Goal: Information Seeking & Learning: Check status

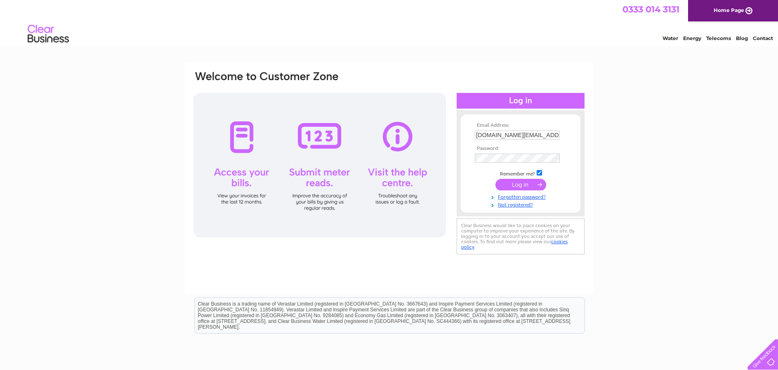
click at [522, 186] on input "submit" at bounding box center [521, 185] width 51 height 12
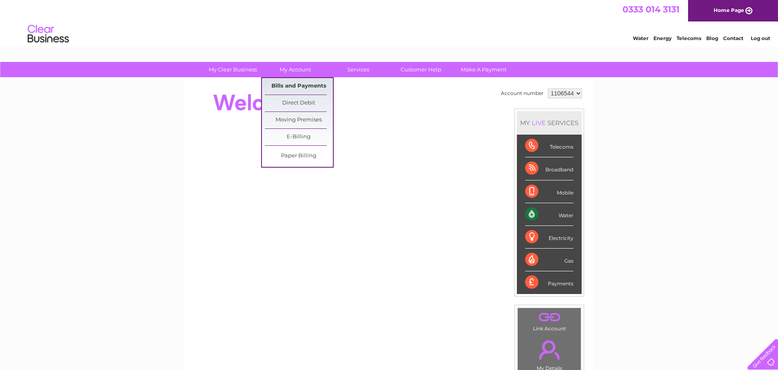
click at [297, 83] on link "Bills and Payments" at bounding box center [299, 86] width 68 height 17
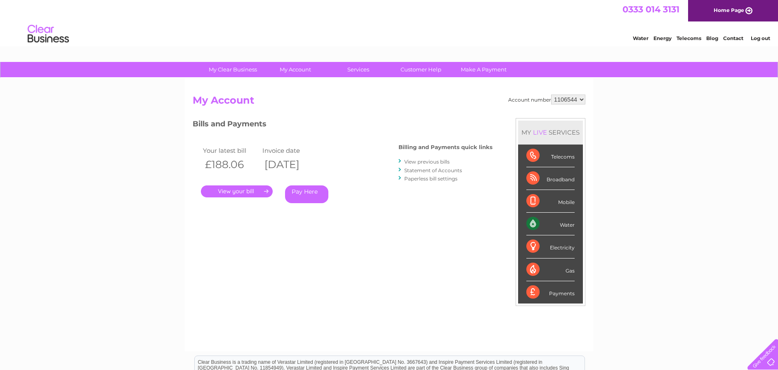
click at [260, 189] on link "." at bounding box center [237, 191] width 72 height 12
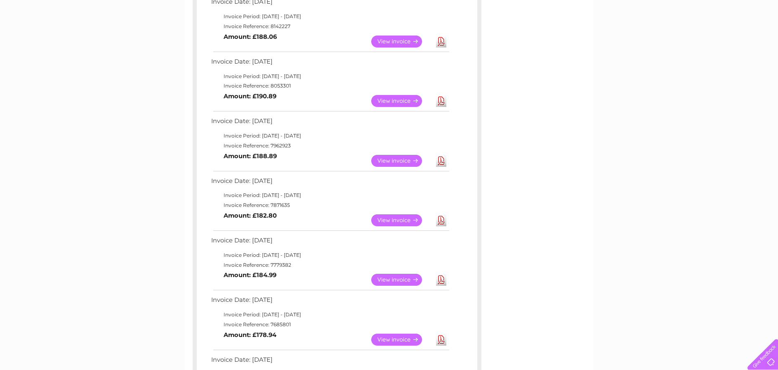
scroll to position [124, 0]
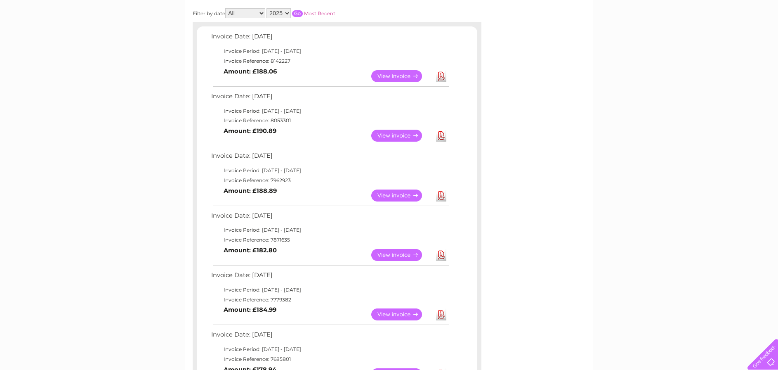
click at [396, 258] on link "View" at bounding box center [401, 255] width 61 height 12
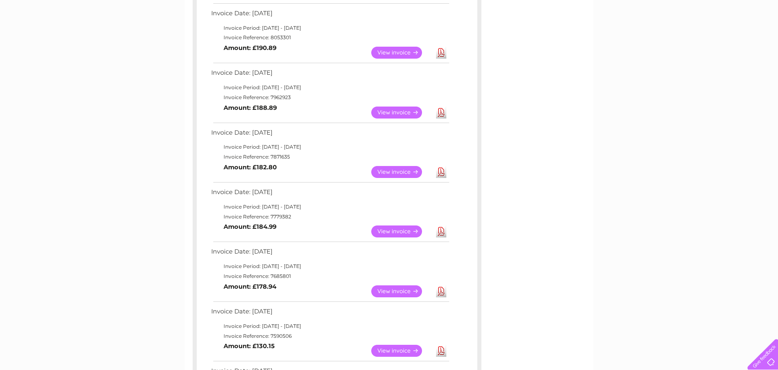
click at [405, 295] on link "View" at bounding box center [401, 291] width 61 height 12
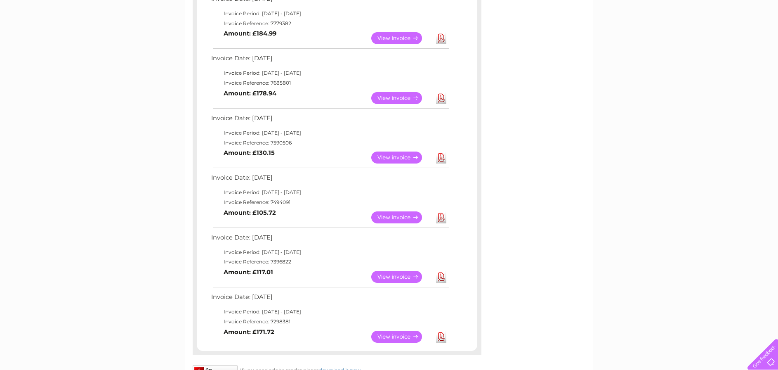
scroll to position [413, 0]
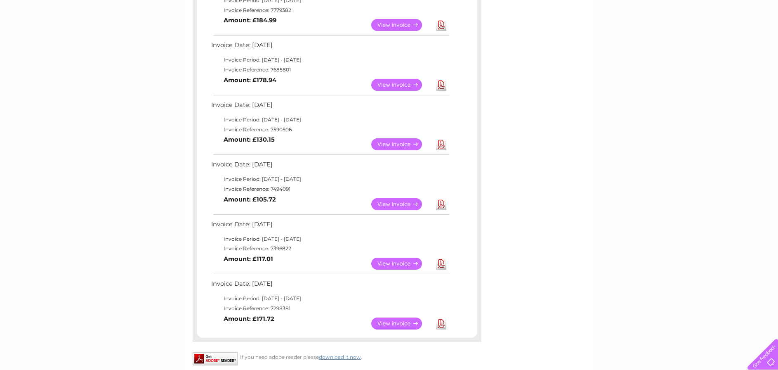
click at [401, 205] on link "View" at bounding box center [401, 204] width 61 height 12
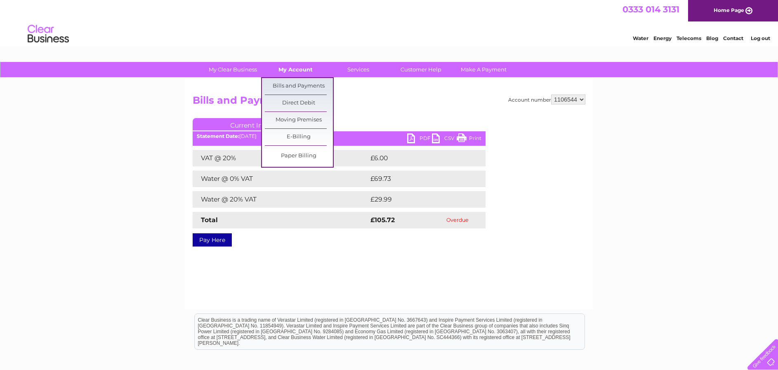
click at [295, 74] on link "My Account" at bounding box center [296, 69] width 68 height 15
click at [291, 85] on link "Bills and Payments" at bounding box center [299, 86] width 68 height 17
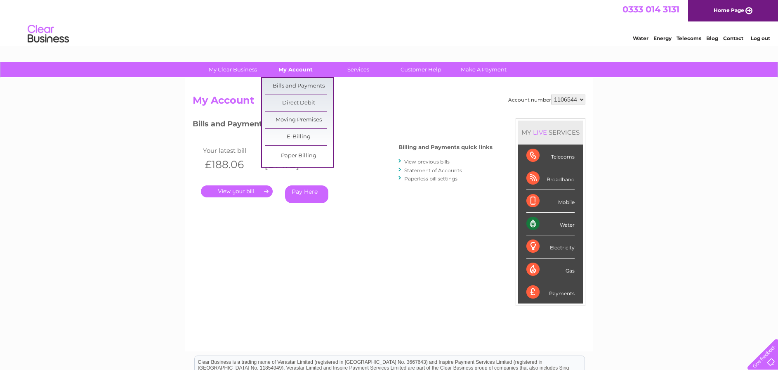
click at [302, 69] on link "My Account" at bounding box center [296, 69] width 68 height 15
click at [301, 84] on link "Bills and Payments" at bounding box center [299, 86] width 68 height 17
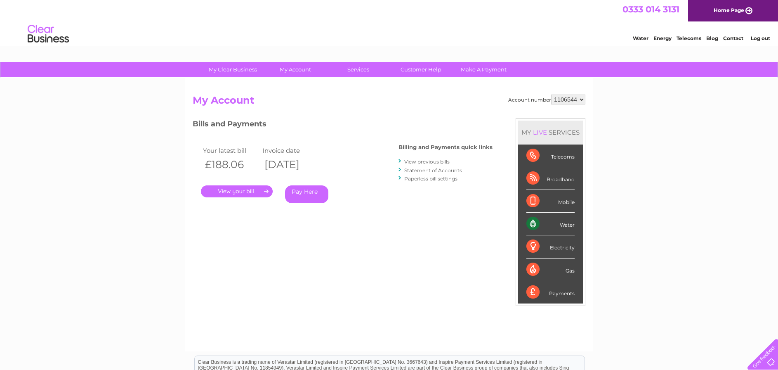
click at [430, 161] on link "View previous bills" at bounding box center [426, 161] width 45 height 6
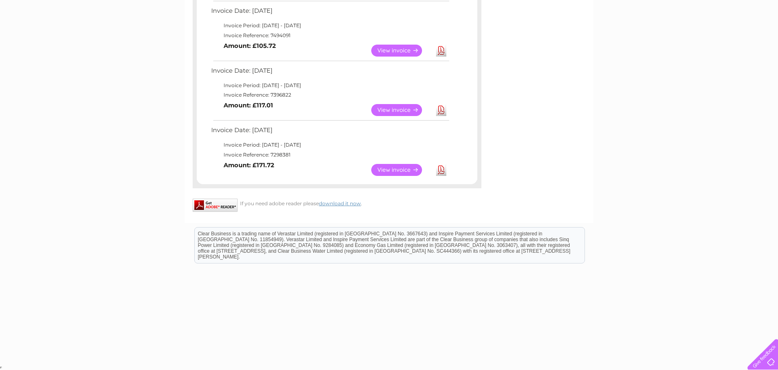
click at [385, 172] on link "View" at bounding box center [401, 170] width 61 height 12
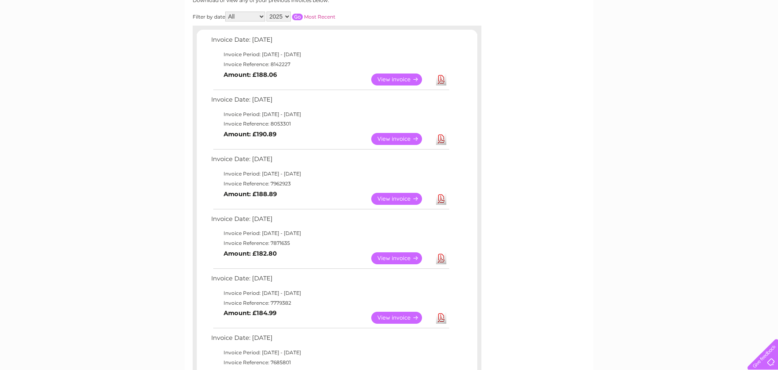
scroll to position [124, 0]
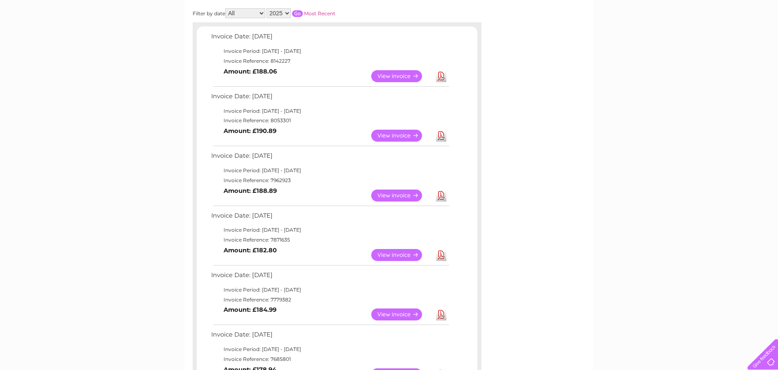
click at [413, 78] on link "View" at bounding box center [401, 76] width 61 height 12
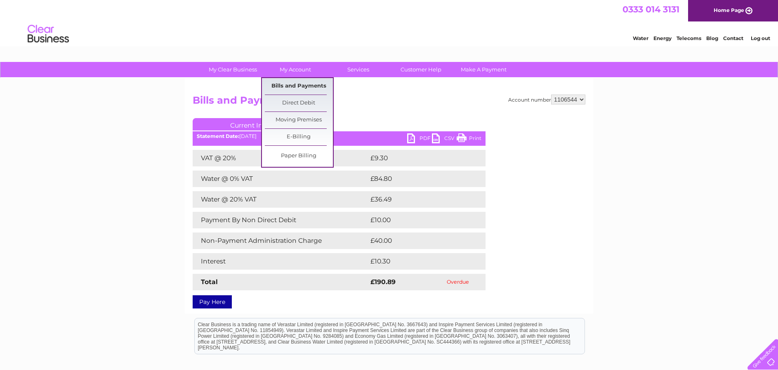
click at [291, 85] on link "Bills and Payments" at bounding box center [299, 86] width 68 height 17
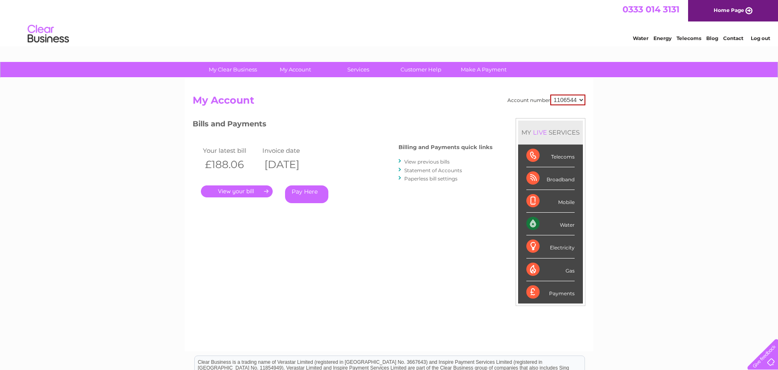
click at [568, 41] on div "Water Energy Telecoms Blog Contact Log out" at bounding box center [389, 34] width 778 height 27
click at [568, 42] on div "Water Energy Telecoms Blog Contact Log out" at bounding box center [389, 34] width 778 height 27
click at [572, 42] on div "Water Energy Telecoms Blog Contact Log out" at bounding box center [389, 34] width 778 height 27
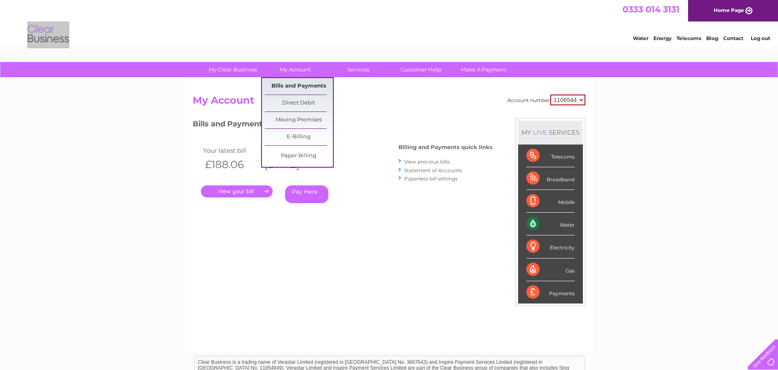
click at [297, 86] on link "Bills and Payments" at bounding box center [299, 86] width 68 height 17
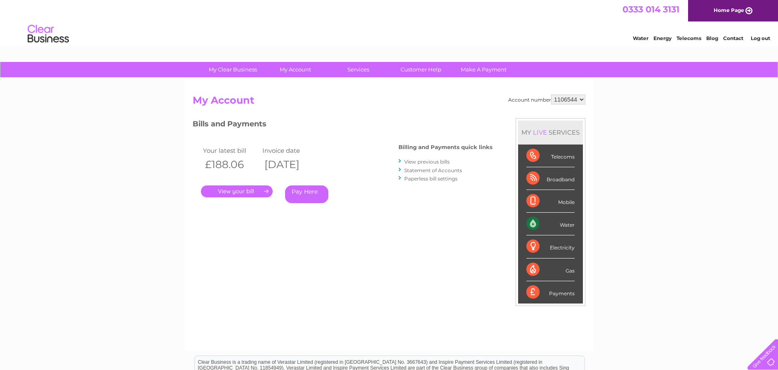
click at [661, 38] on link "Energy" at bounding box center [663, 38] width 18 height 6
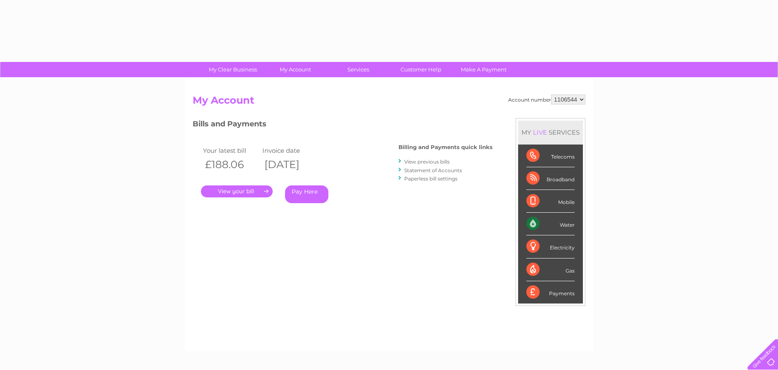
click at [258, 192] on link "." at bounding box center [237, 191] width 72 height 12
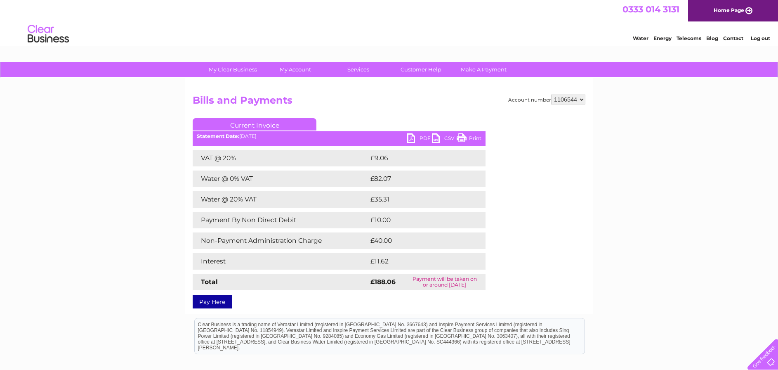
click at [270, 125] on link "Current Invoice" at bounding box center [255, 124] width 124 height 12
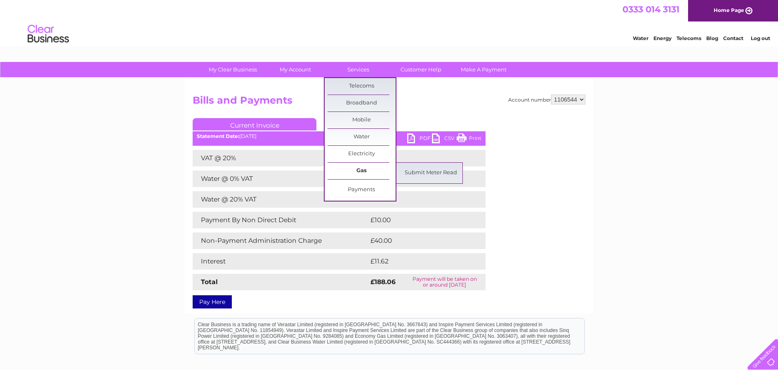
click at [353, 168] on link "Gas" at bounding box center [362, 171] width 68 height 17
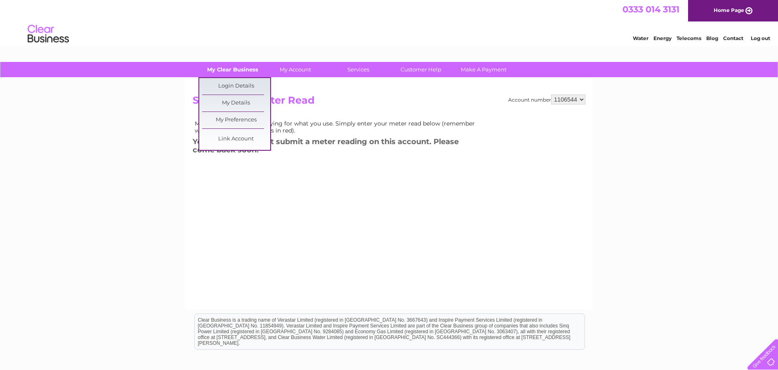
click at [241, 71] on link "My Clear Business" at bounding box center [233, 69] width 68 height 15
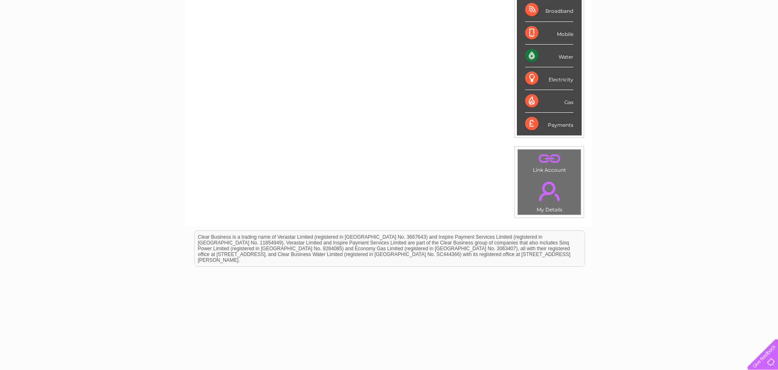
scroll to position [162, 0]
